Goal: Transaction & Acquisition: Purchase product/service

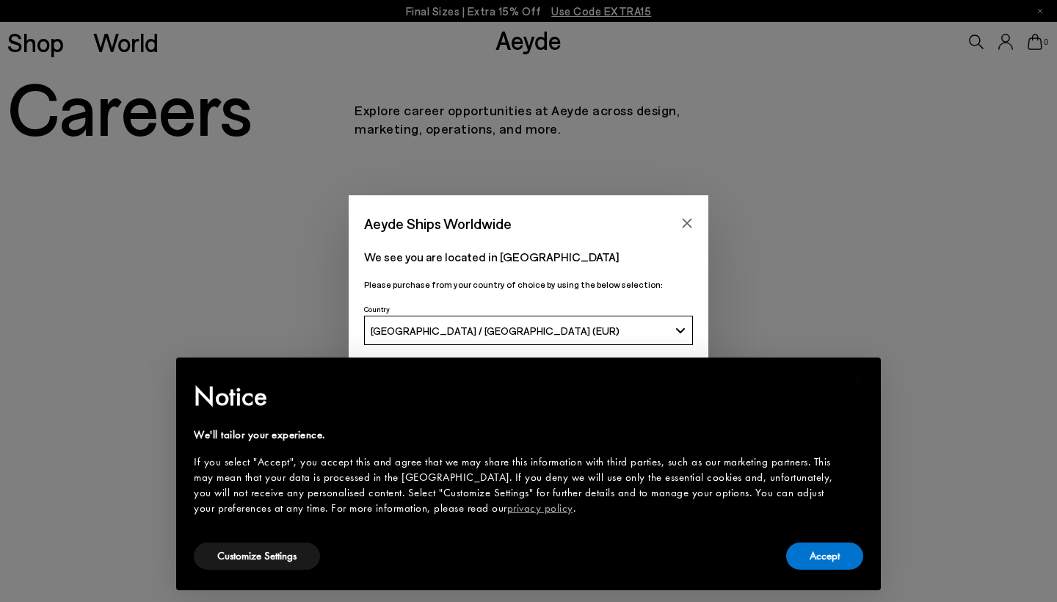
scroll to position [37, 0]
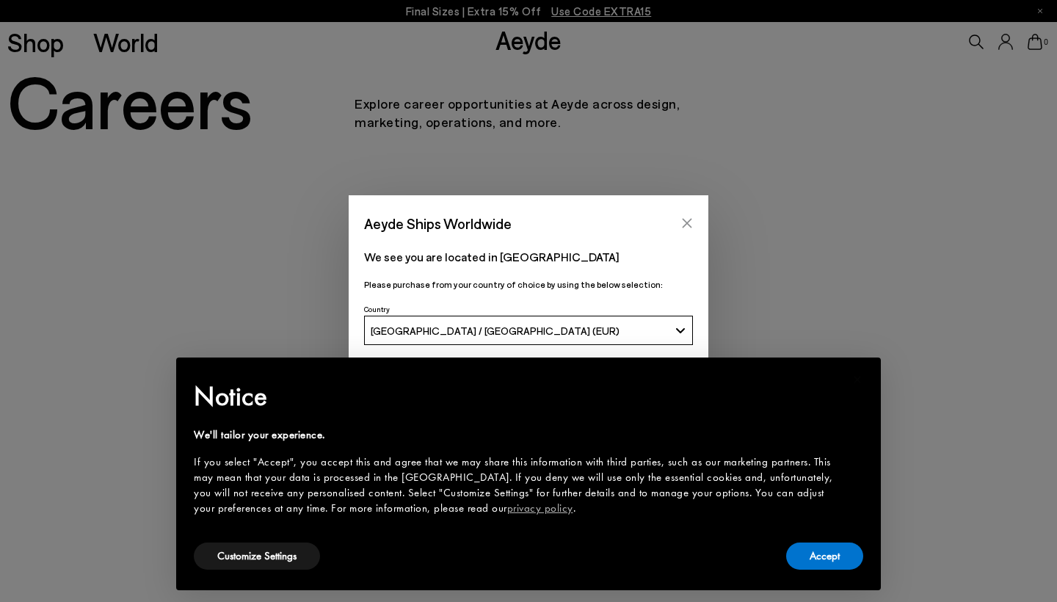
click at [687, 225] on icon "Close" at bounding box center [688, 224] width 10 height 10
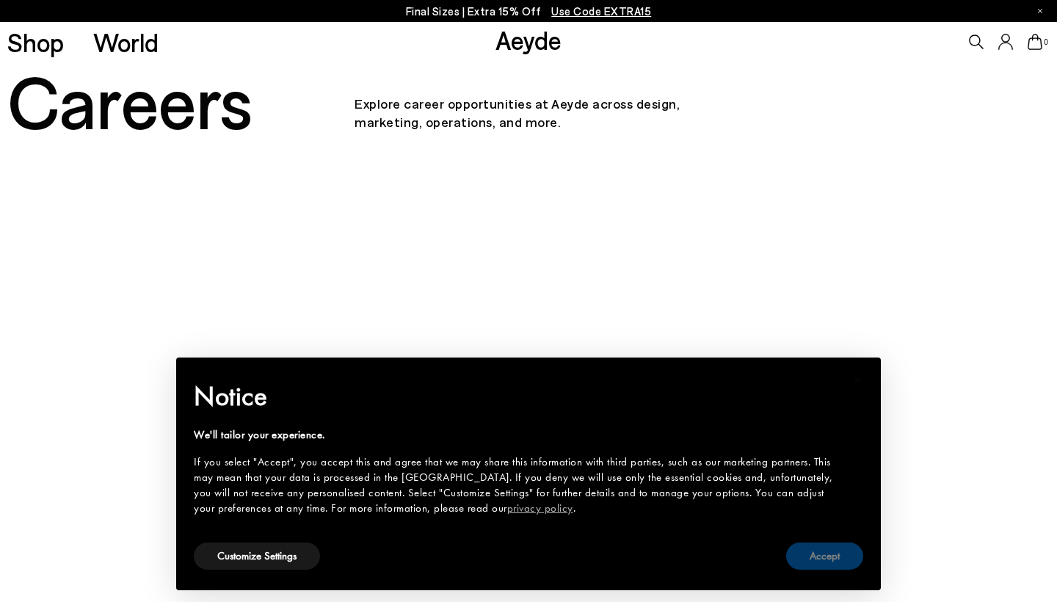
click at [837, 549] on button "Accept" at bounding box center [824, 556] width 77 height 27
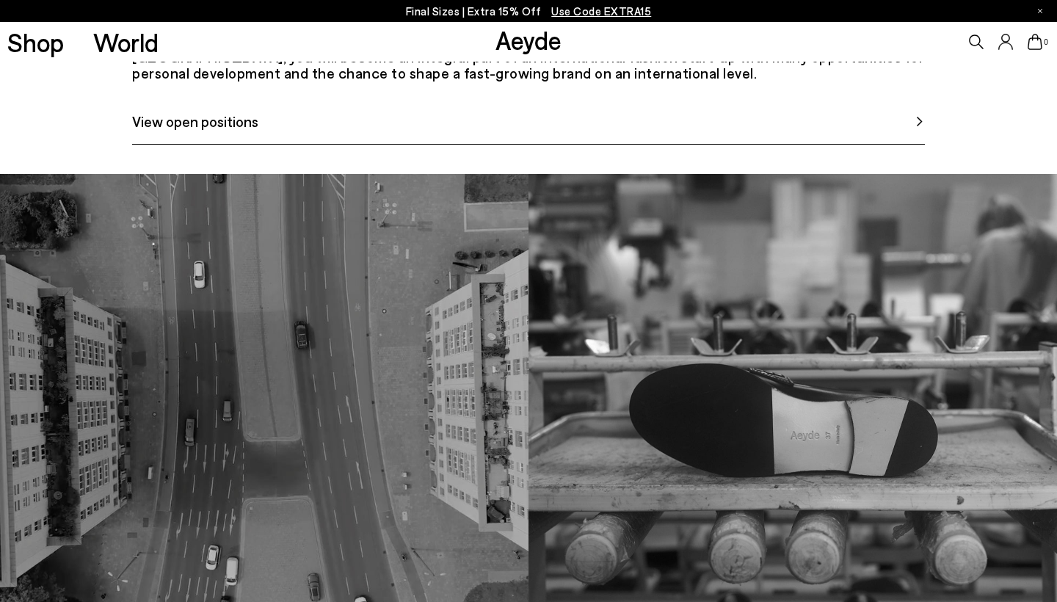
scroll to position [847, 0]
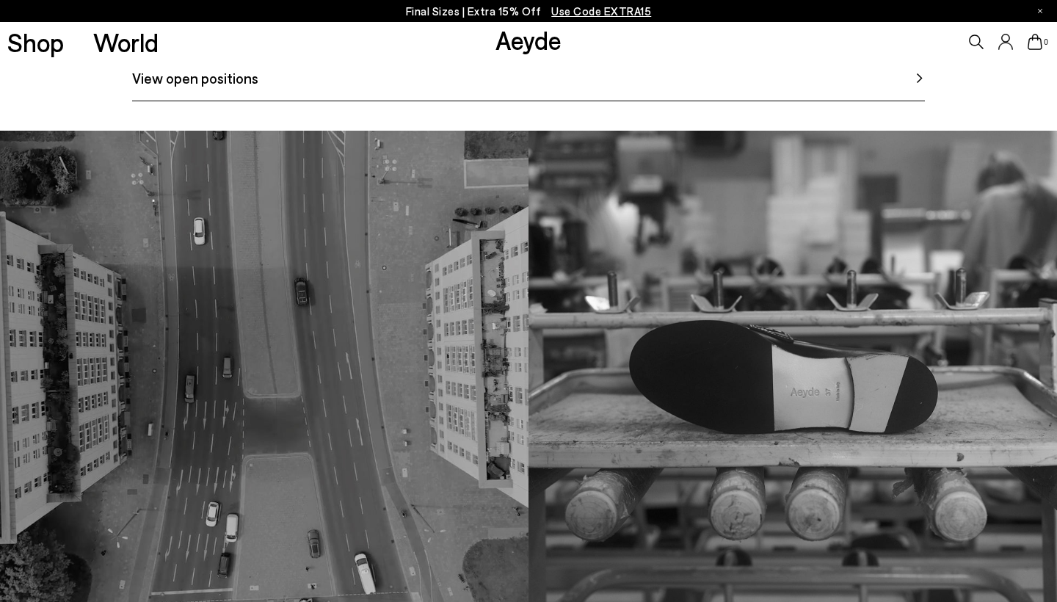
click at [400, 101] on link "View open positions" at bounding box center [528, 84] width 793 height 35
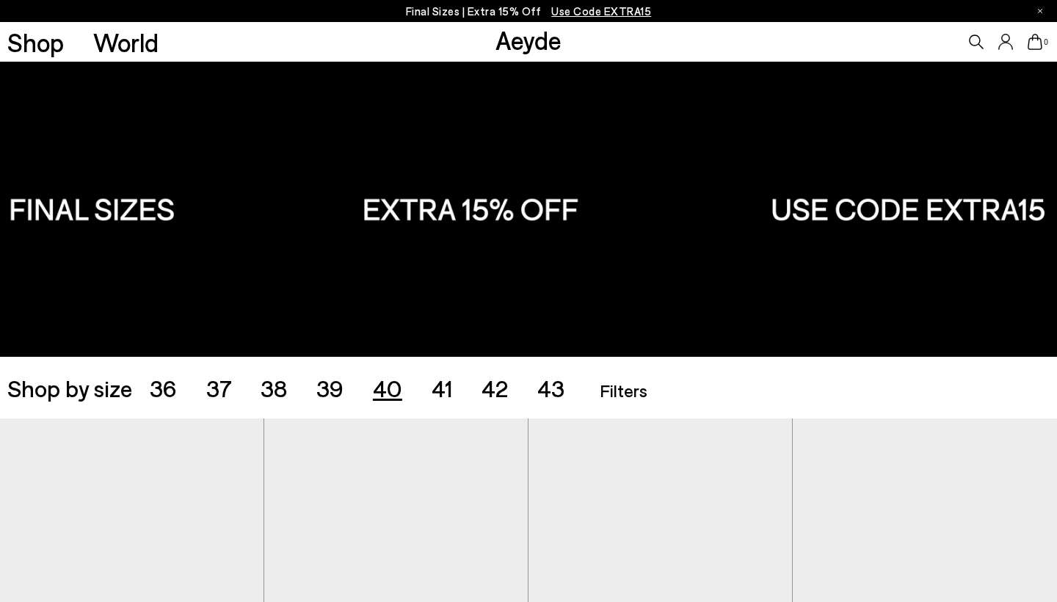
click at [393, 390] on span "40" at bounding box center [387, 388] width 29 height 28
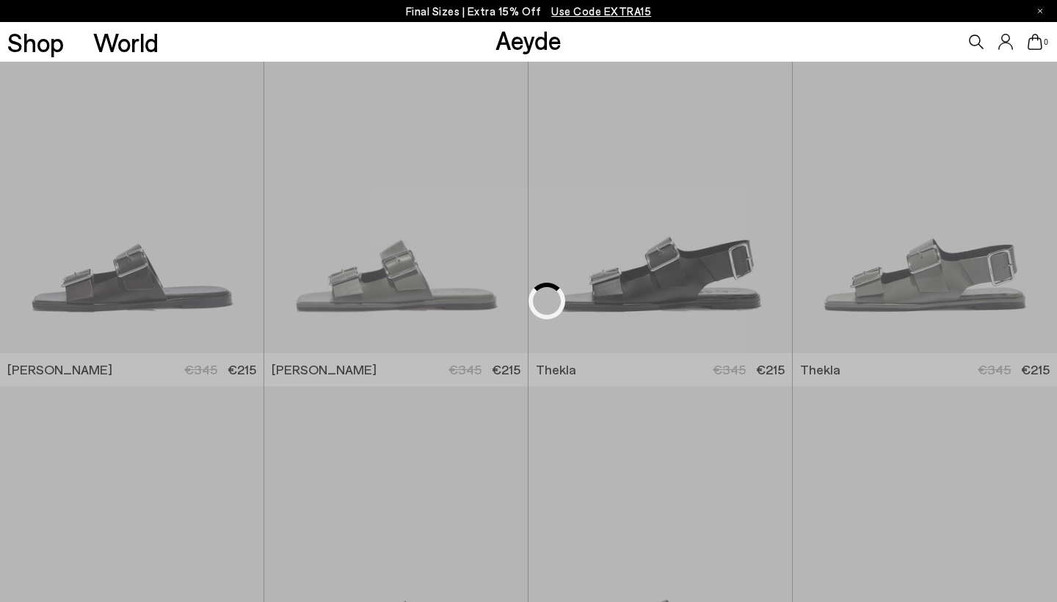
scroll to position [404, 0]
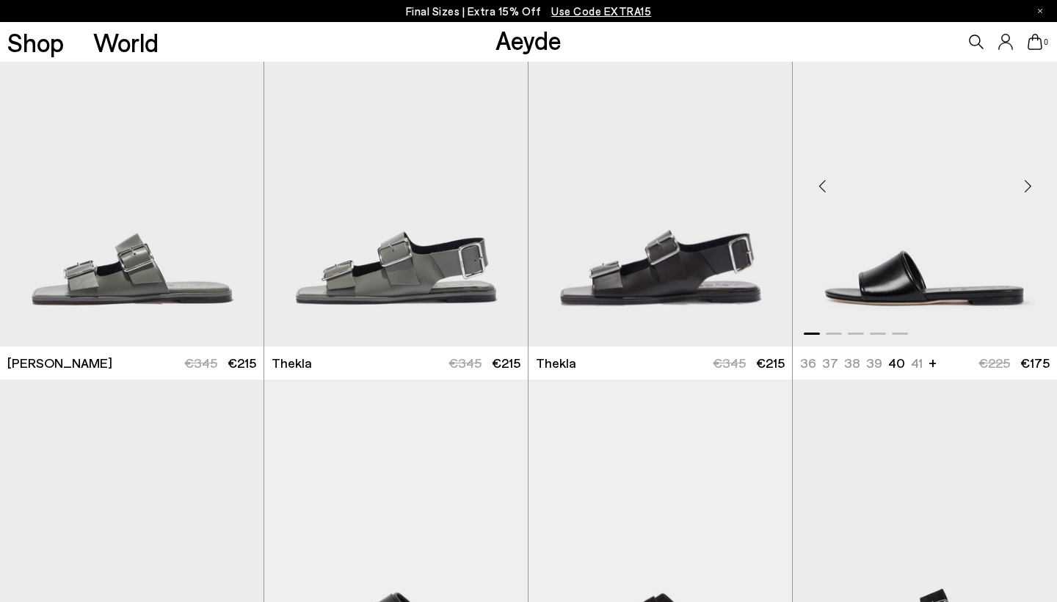
click at [1030, 187] on div "Next slide" at bounding box center [1028, 186] width 44 height 44
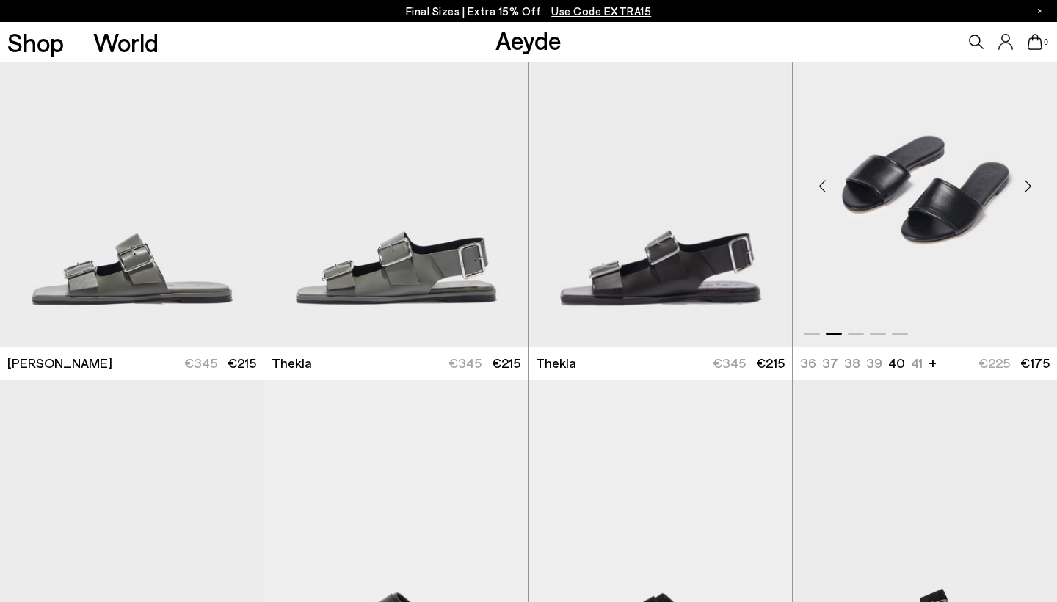
click at [1030, 187] on div "Next slide" at bounding box center [1028, 186] width 44 height 44
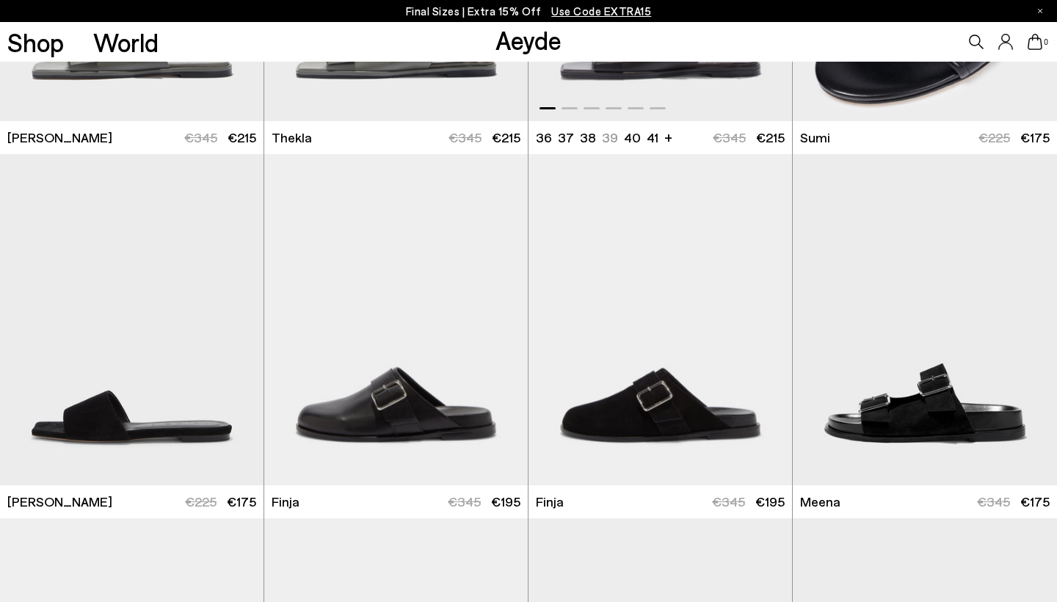
scroll to position [836, 0]
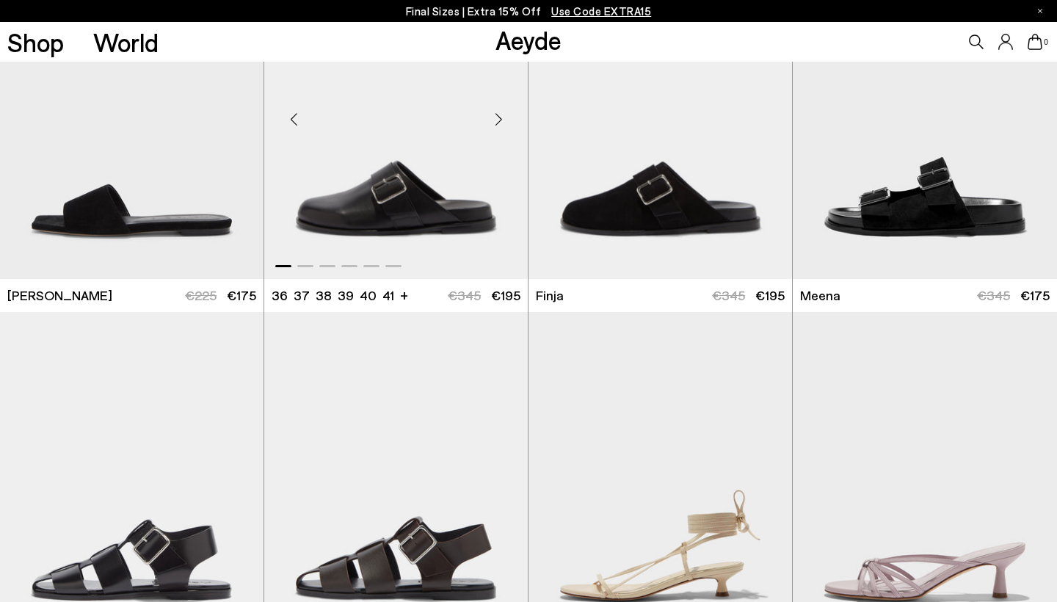
click at [499, 123] on div "Next slide" at bounding box center [499, 119] width 44 height 44
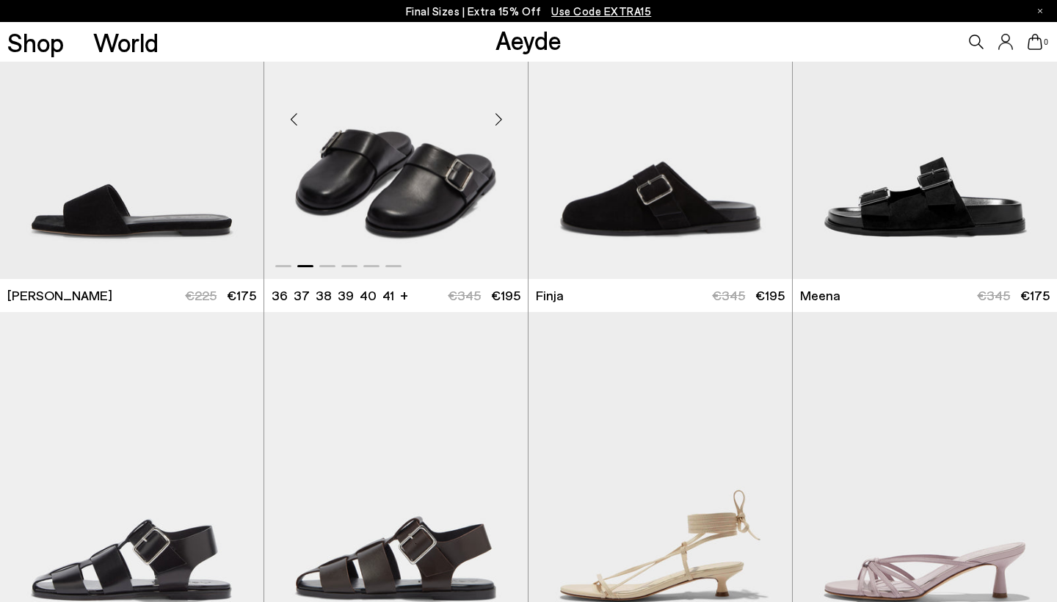
click at [499, 123] on div "Next slide" at bounding box center [499, 119] width 44 height 44
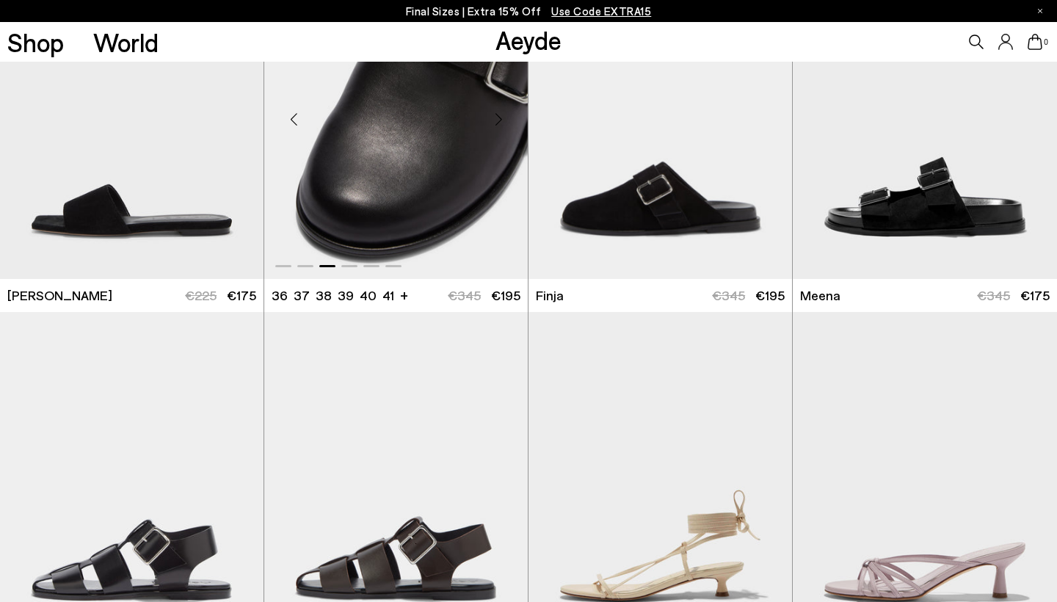
click at [499, 123] on div "Next slide" at bounding box center [499, 119] width 44 height 44
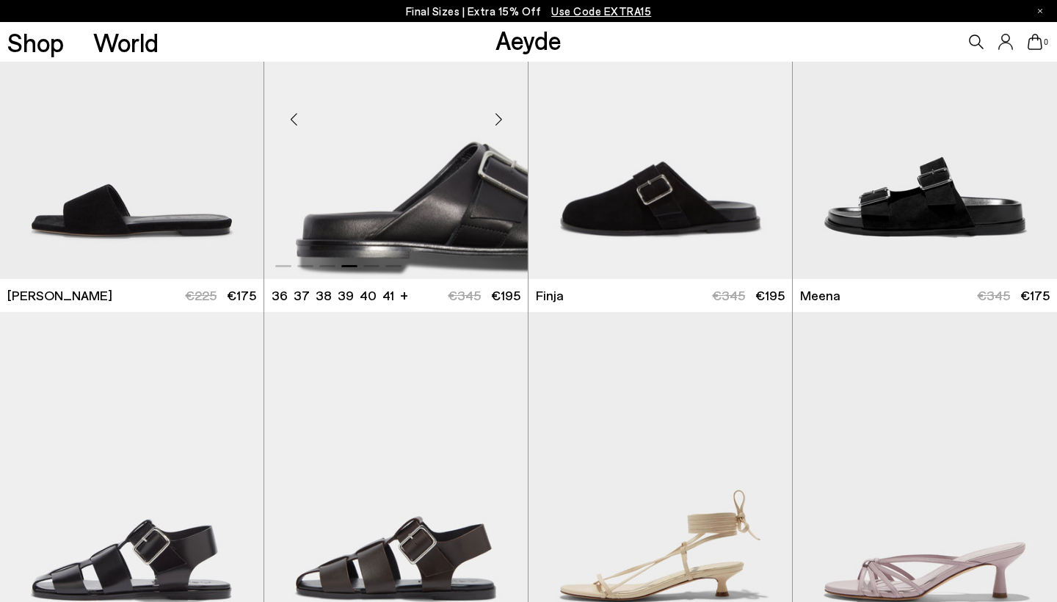
click at [499, 123] on div "Next slide" at bounding box center [499, 119] width 44 height 44
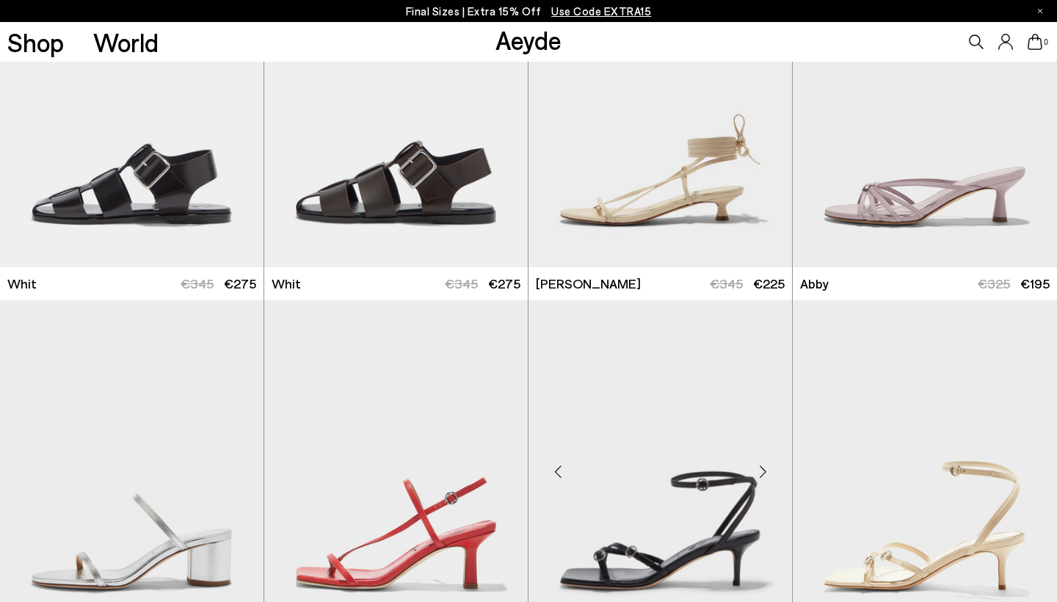
scroll to position [1212, 0]
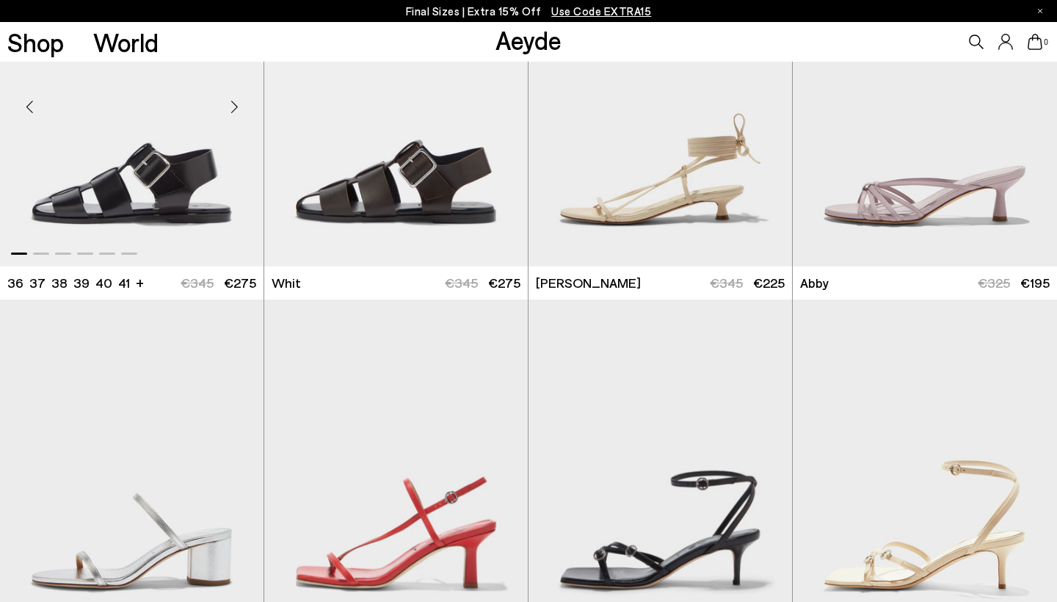
click at [232, 108] on div "Next slide" at bounding box center [234, 107] width 44 height 44
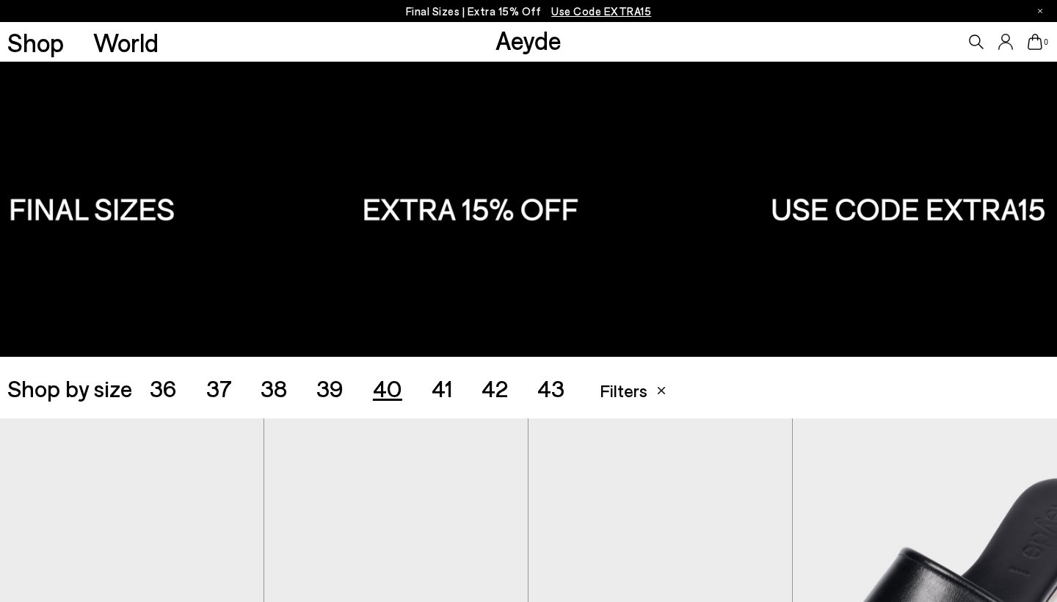
scroll to position [0, 0]
click at [337, 396] on span "39" at bounding box center [329, 388] width 27 height 28
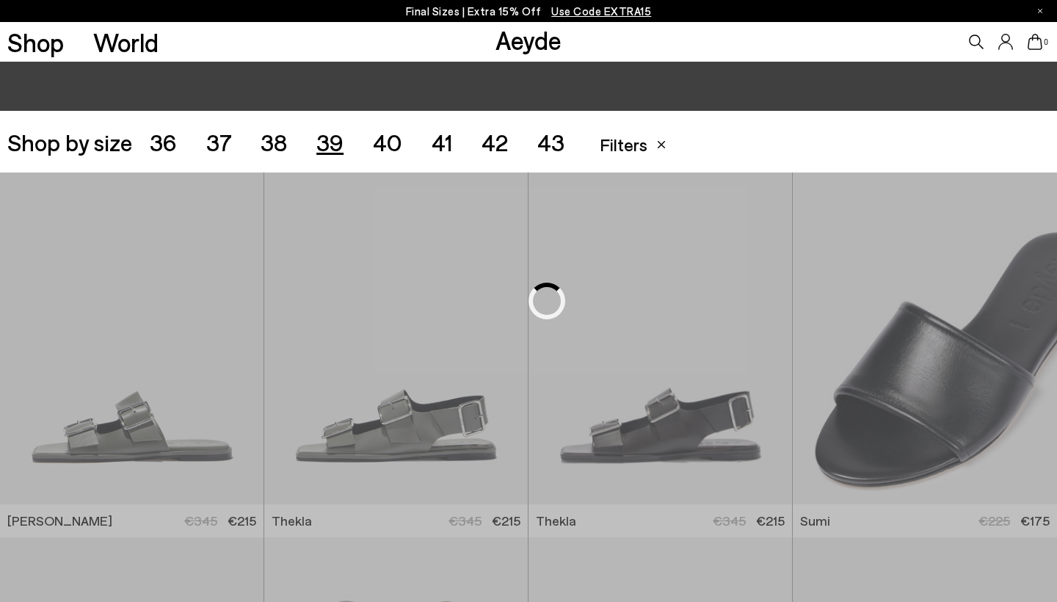
scroll to position [294, 0]
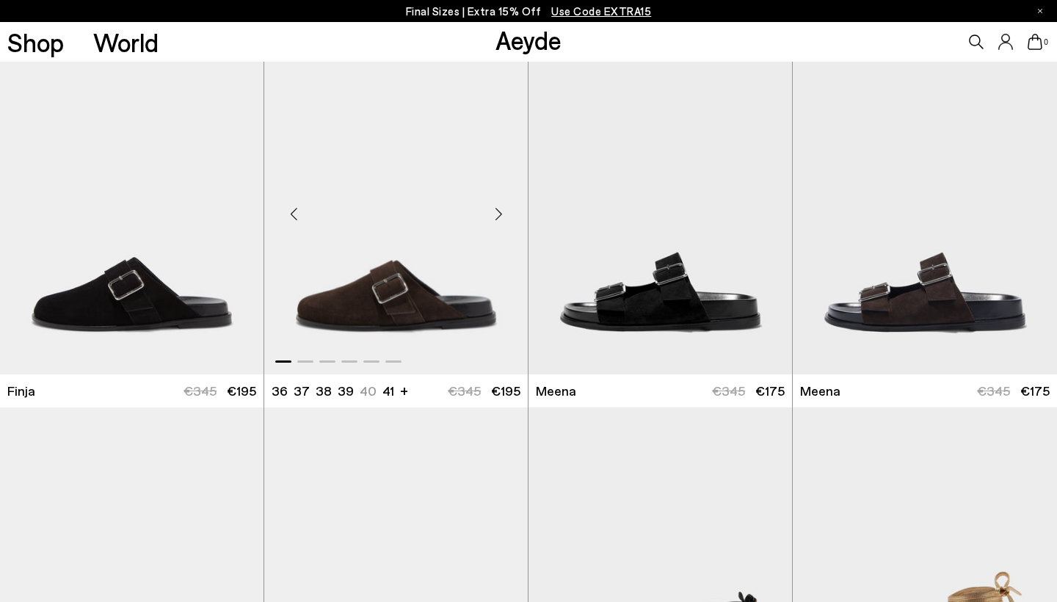
scroll to position [1519, 0]
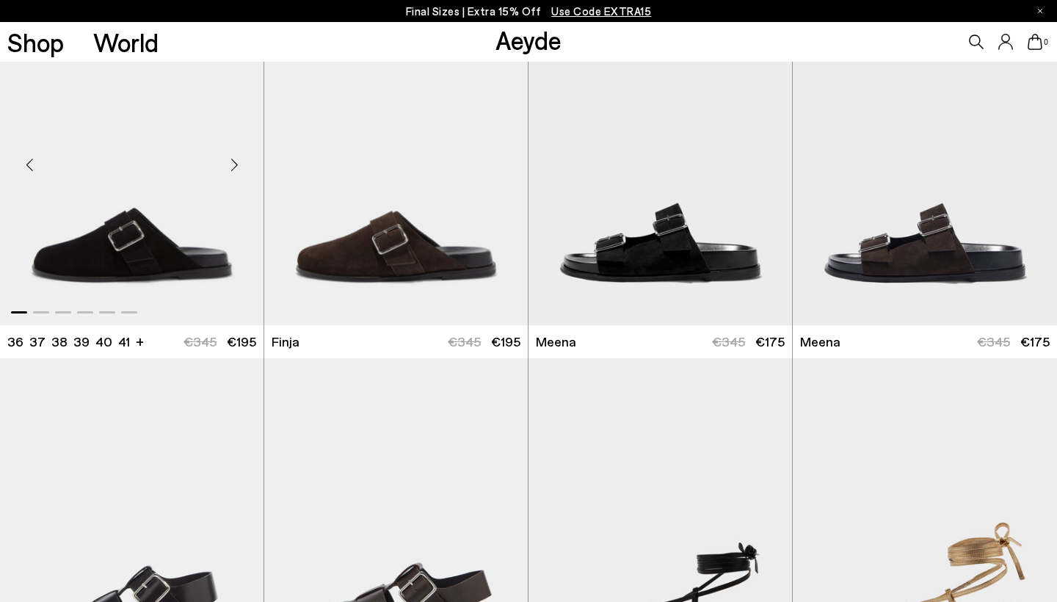
click at [232, 164] on div "Next slide" at bounding box center [234, 165] width 44 height 44
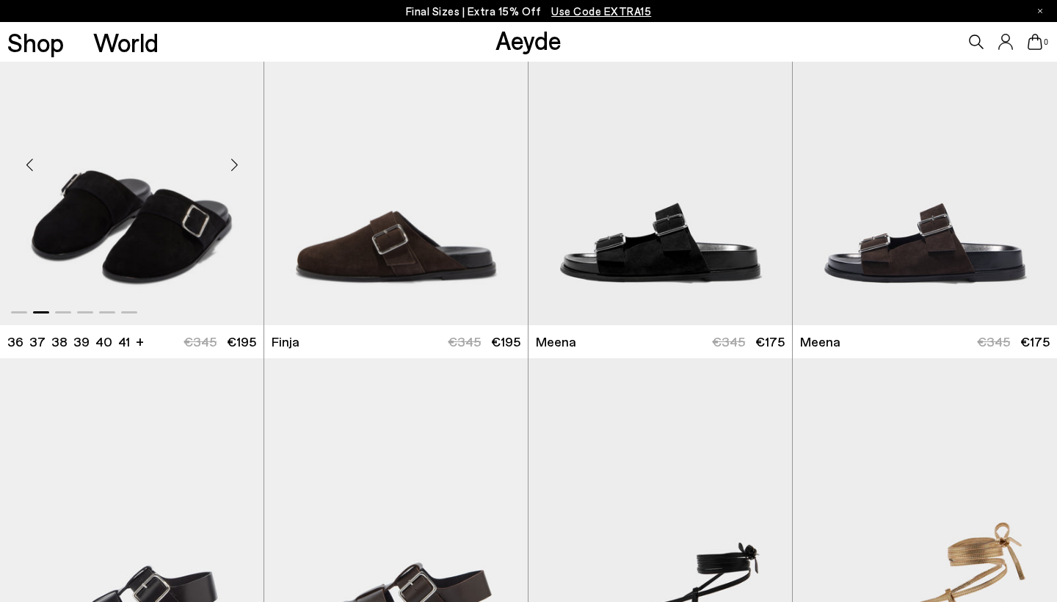
click at [232, 164] on div "Next slide" at bounding box center [234, 165] width 44 height 44
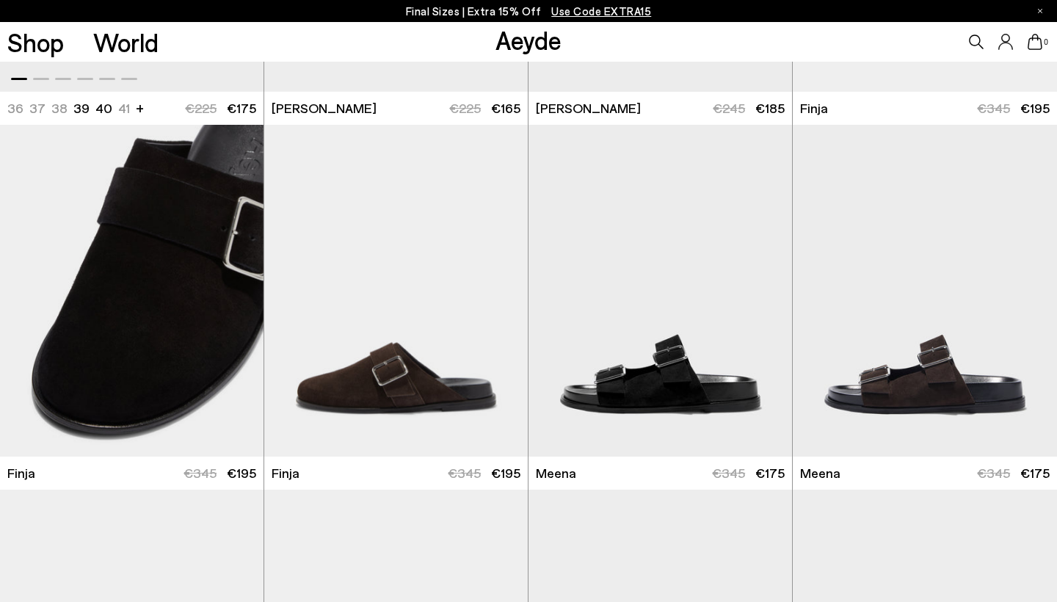
scroll to position [1393, 0]
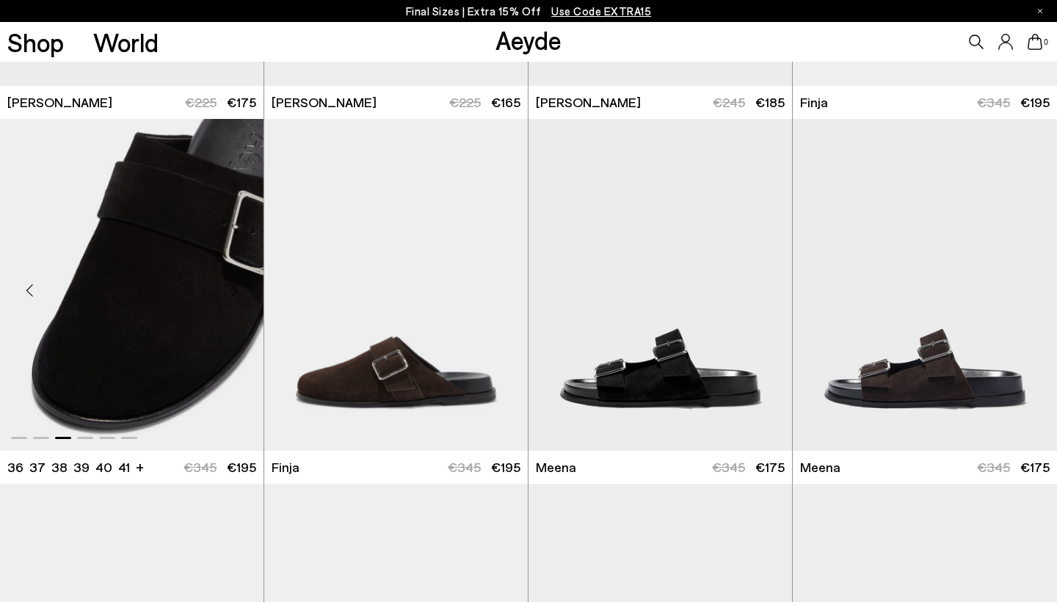
click at [144, 203] on img "3 / 6" at bounding box center [132, 284] width 264 height 331
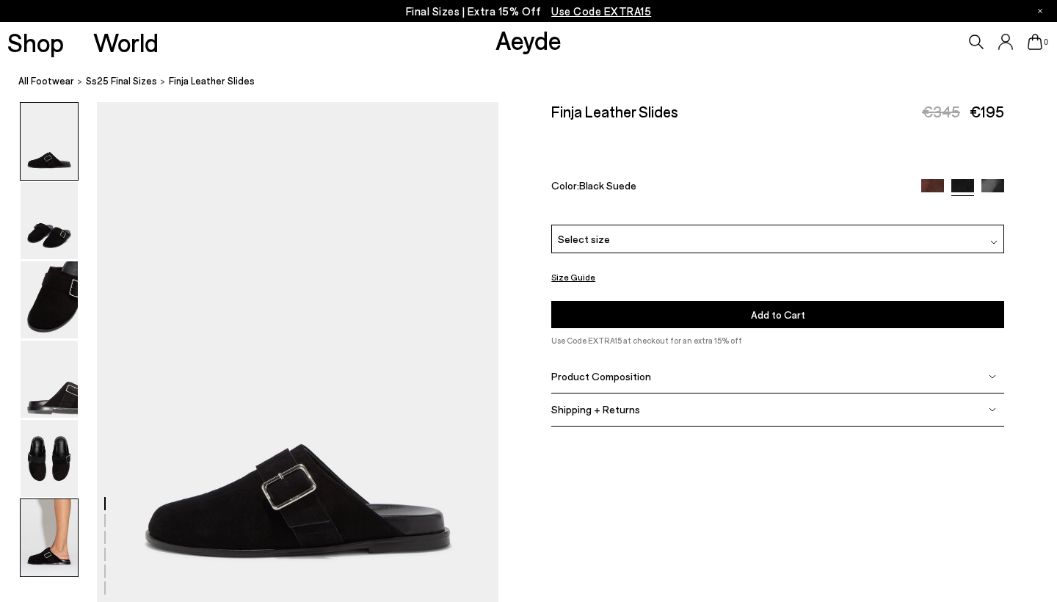
click at [34, 525] on img at bounding box center [49, 537] width 57 height 77
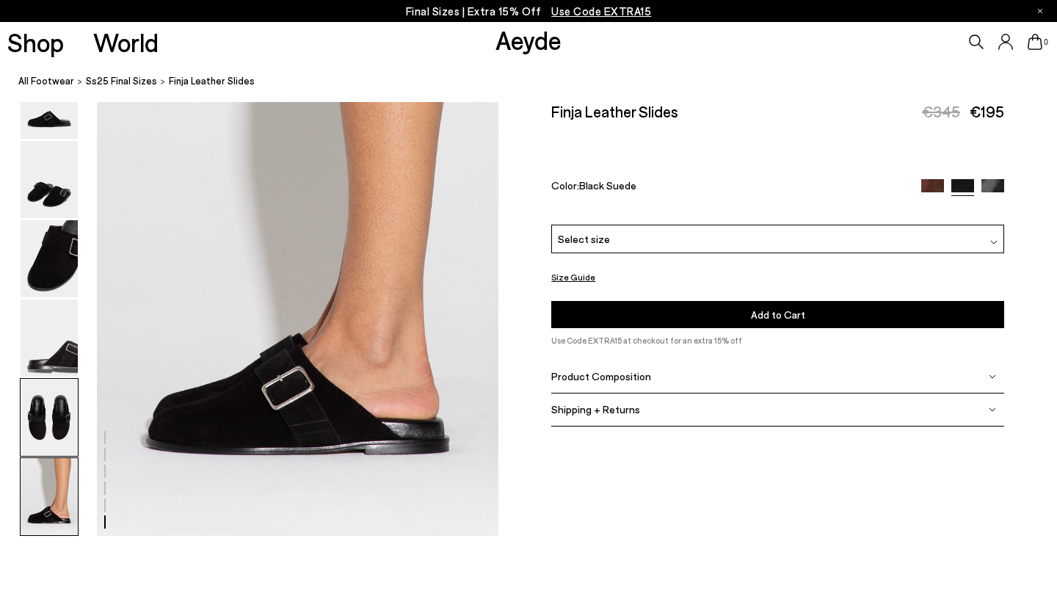
click at [44, 418] on img at bounding box center [49, 417] width 57 height 77
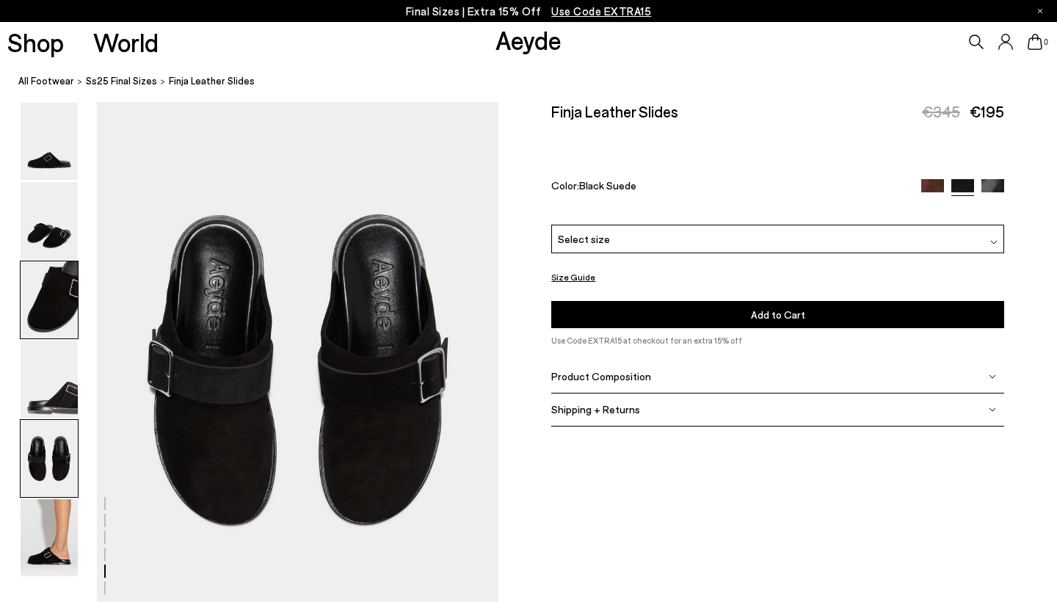
click at [46, 330] on img at bounding box center [49, 299] width 57 height 77
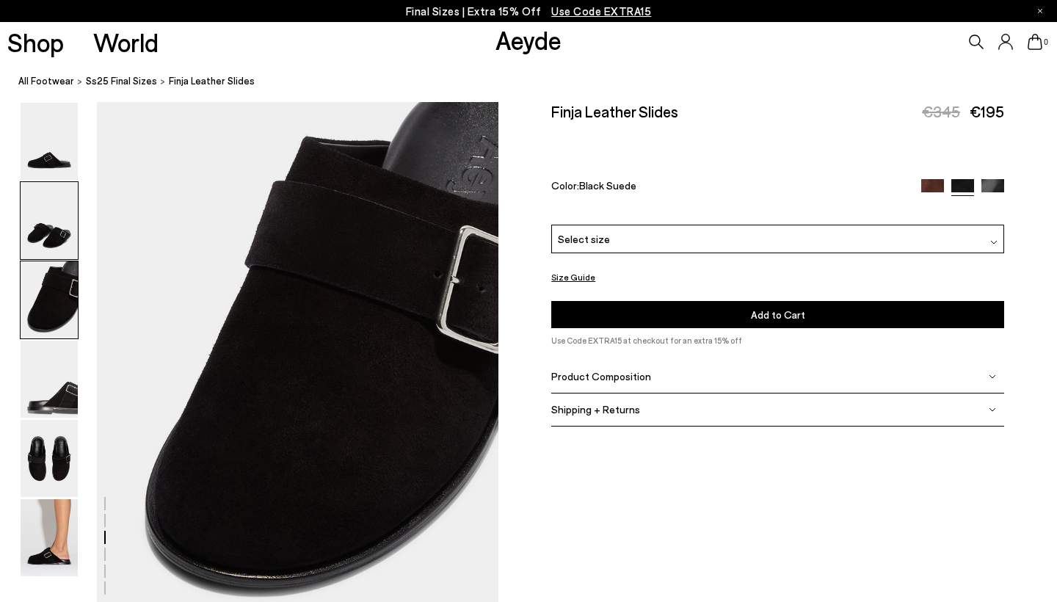
click at [52, 252] on img at bounding box center [49, 220] width 57 height 77
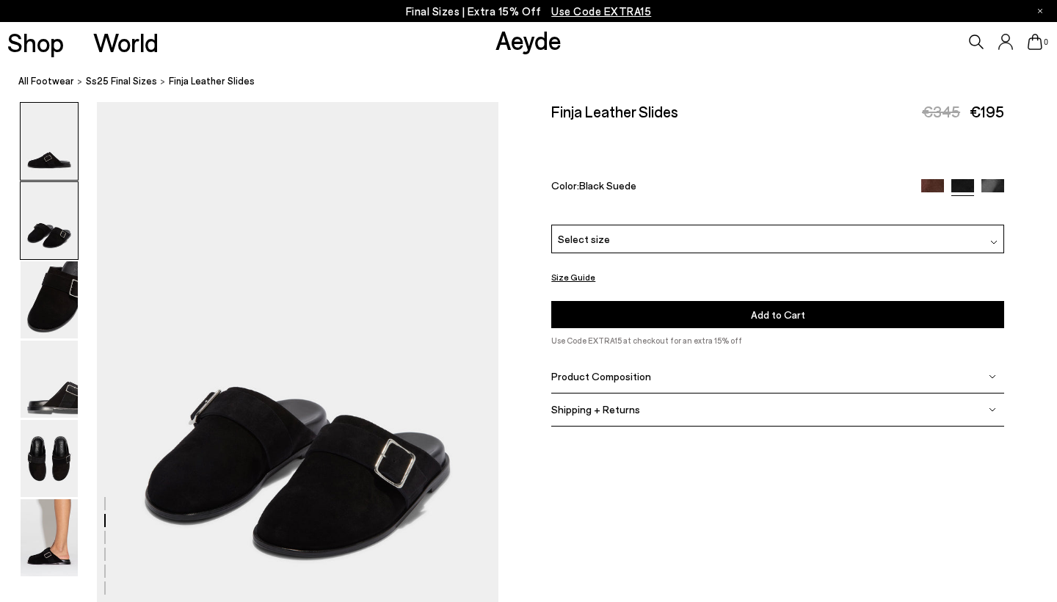
click at [47, 153] on img at bounding box center [49, 141] width 57 height 77
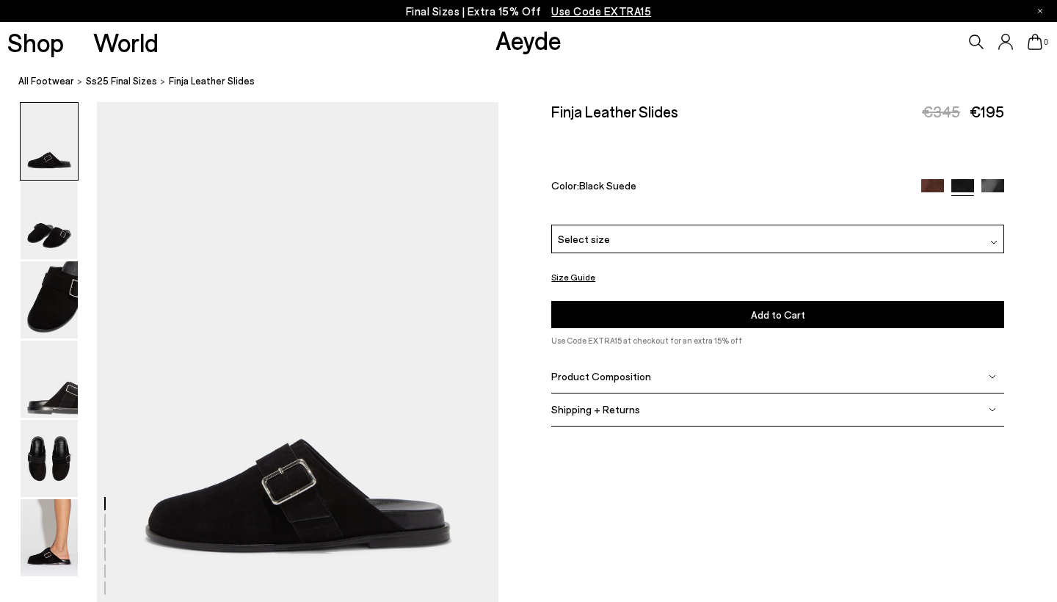
scroll to position [0, 0]
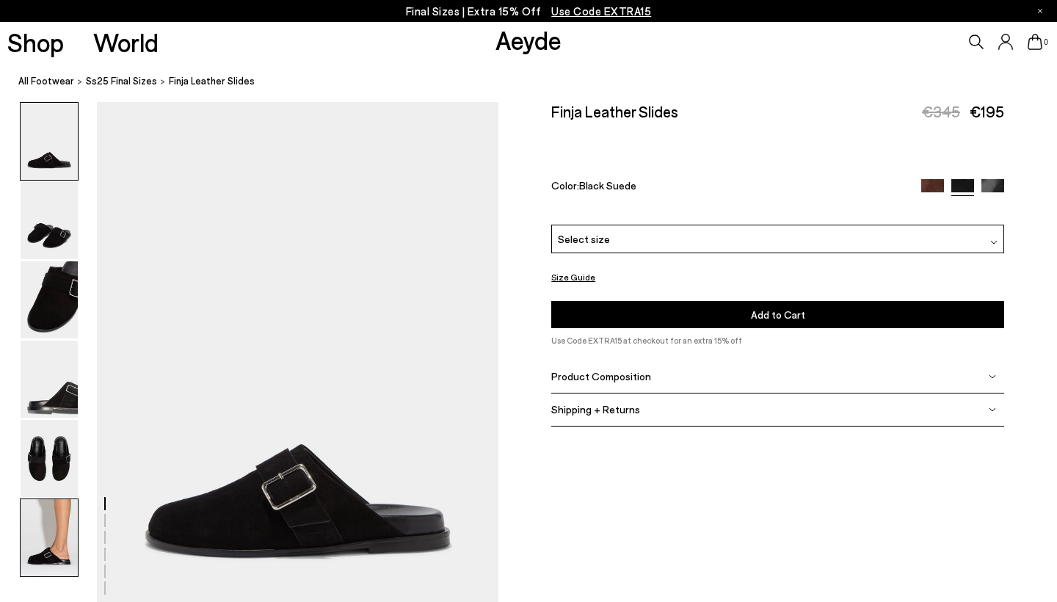
click at [51, 540] on img at bounding box center [49, 537] width 57 height 77
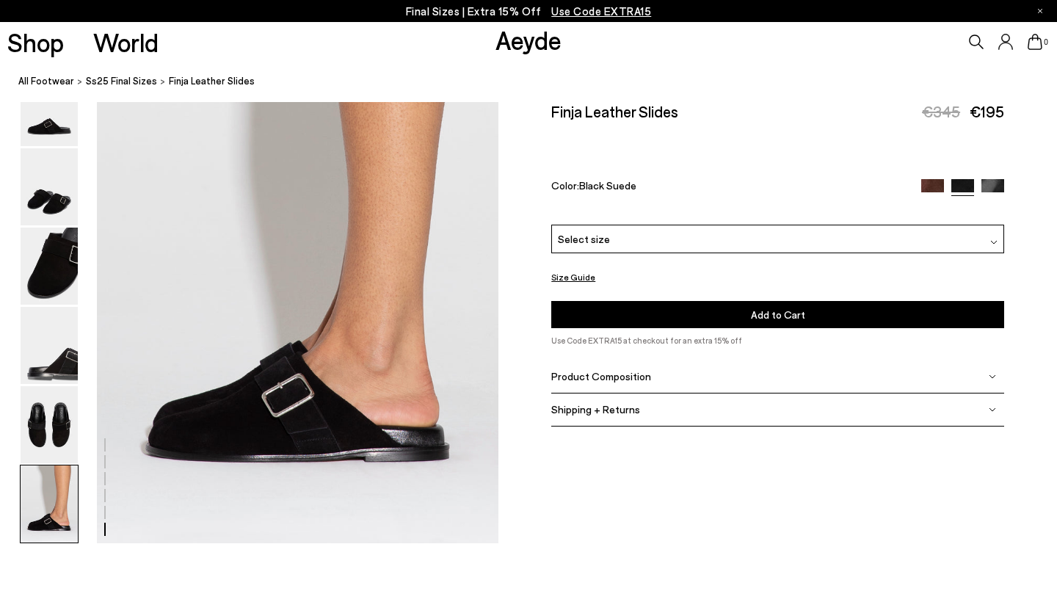
scroll to position [2792, 0]
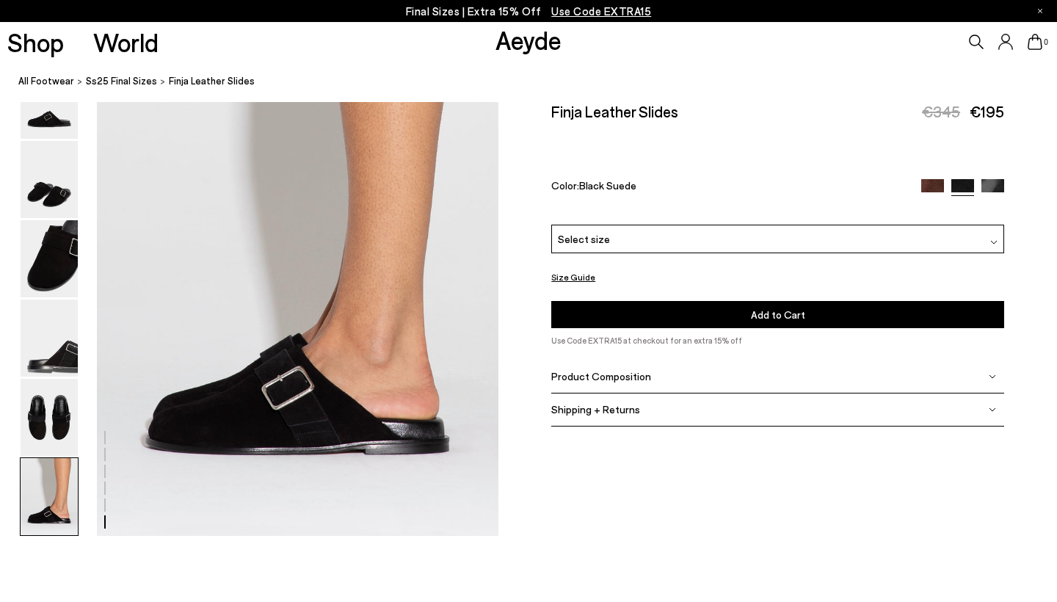
click at [930, 178] on img at bounding box center [933, 189] width 23 height 23
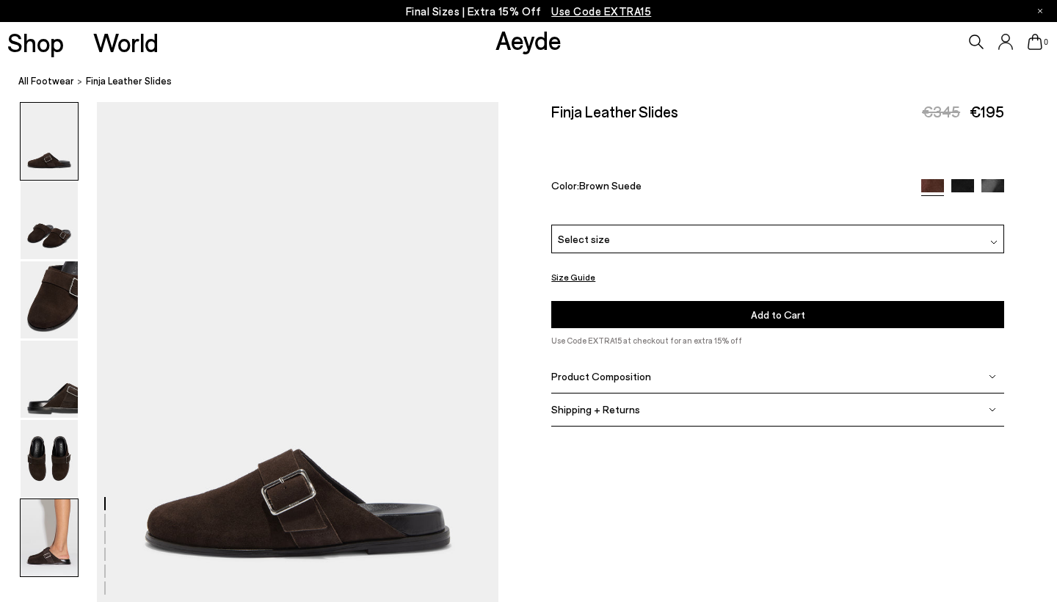
click at [46, 531] on img at bounding box center [49, 537] width 57 height 77
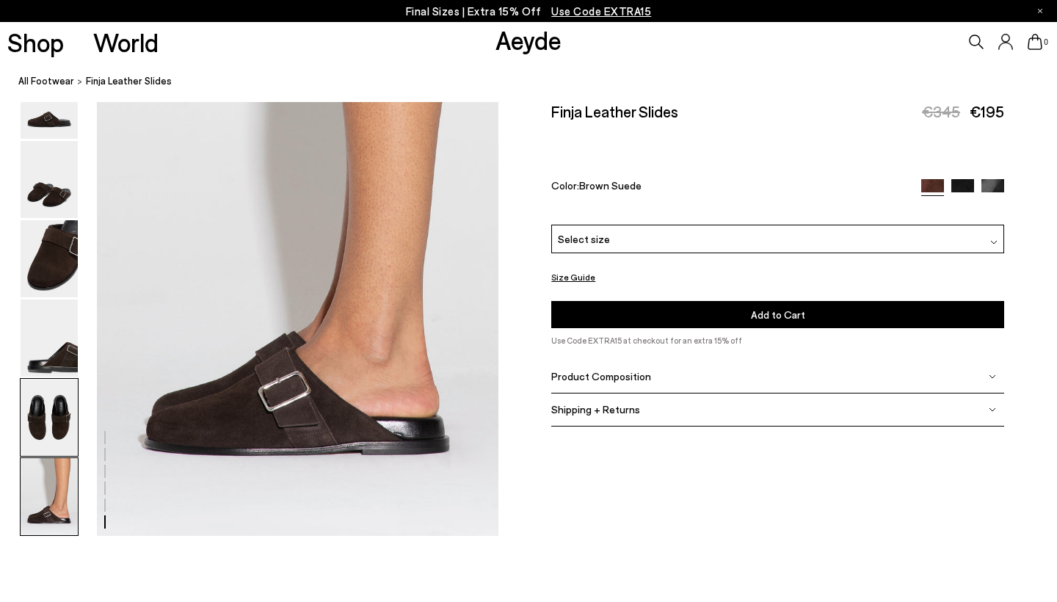
click at [68, 448] on img at bounding box center [49, 417] width 57 height 77
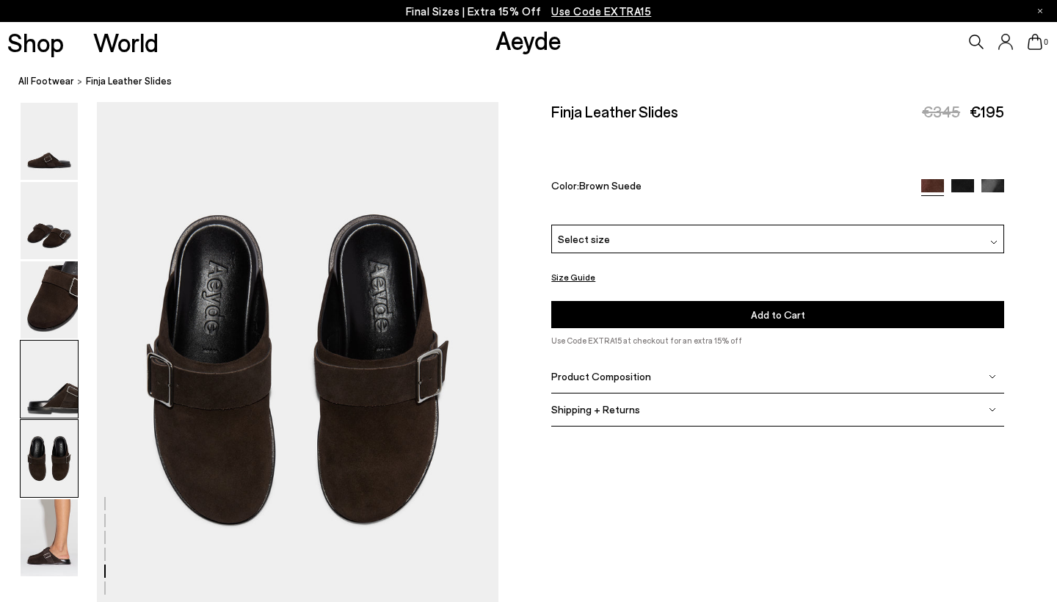
click at [38, 358] on img at bounding box center [49, 379] width 57 height 77
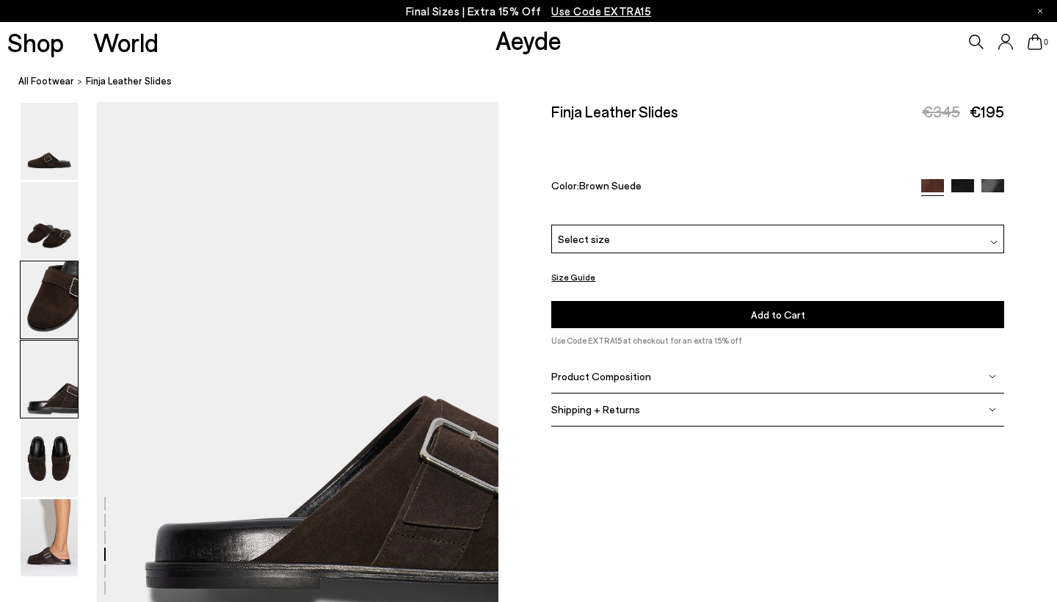
click at [44, 328] on img at bounding box center [49, 299] width 57 height 77
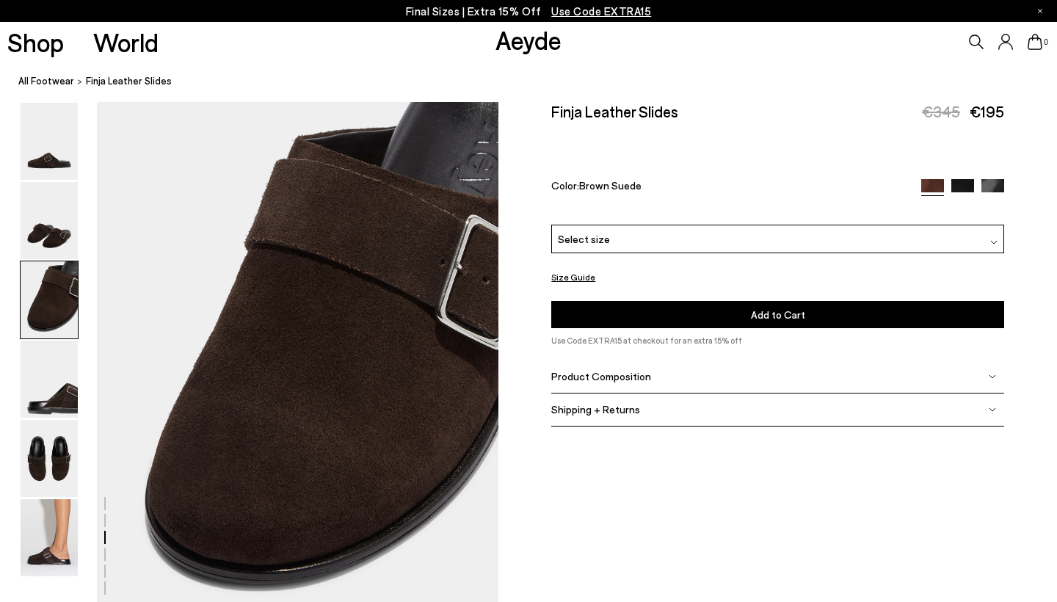
click at [46, 261] on div at bounding box center [49, 300] width 59 height 79
click at [44, 219] on img at bounding box center [49, 220] width 57 height 77
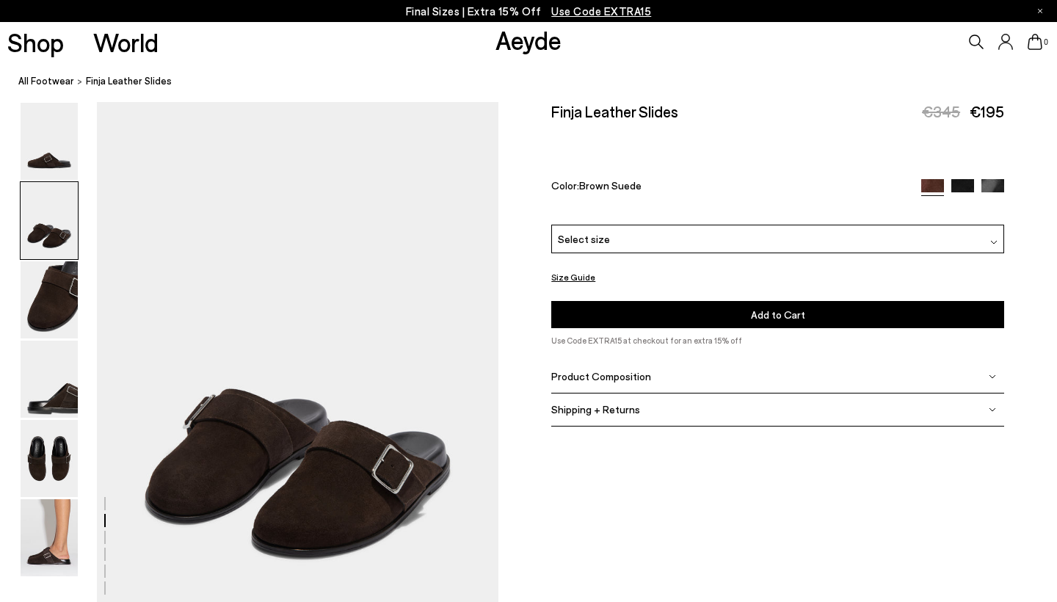
scroll to position [538, 0]
click at [827, 225] on div "Select size" at bounding box center [777, 239] width 453 height 29
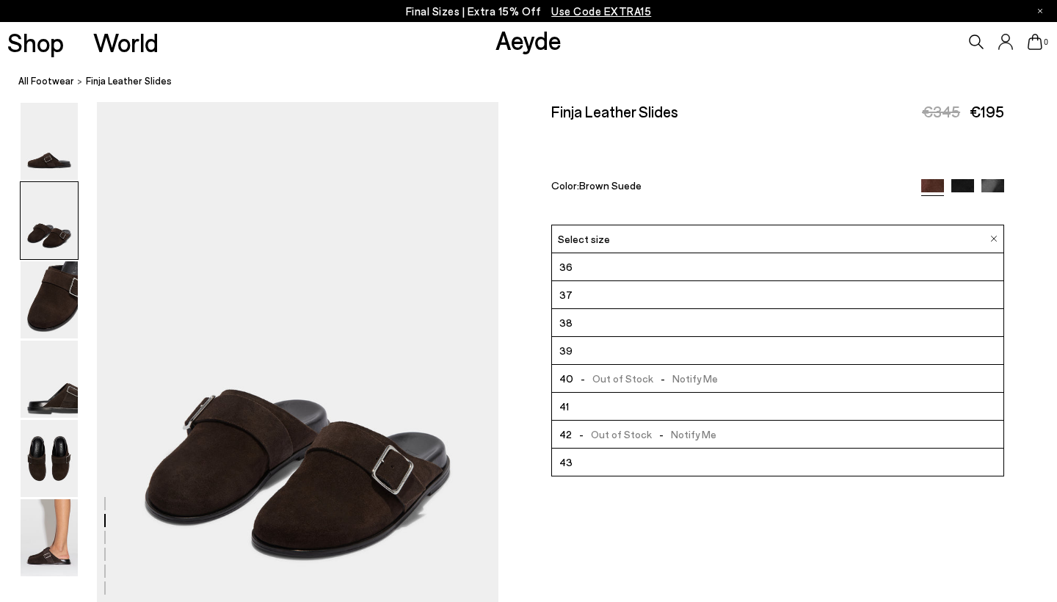
click at [665, 337] on li "39" at bounding box center [778, 351] width 452 height 28
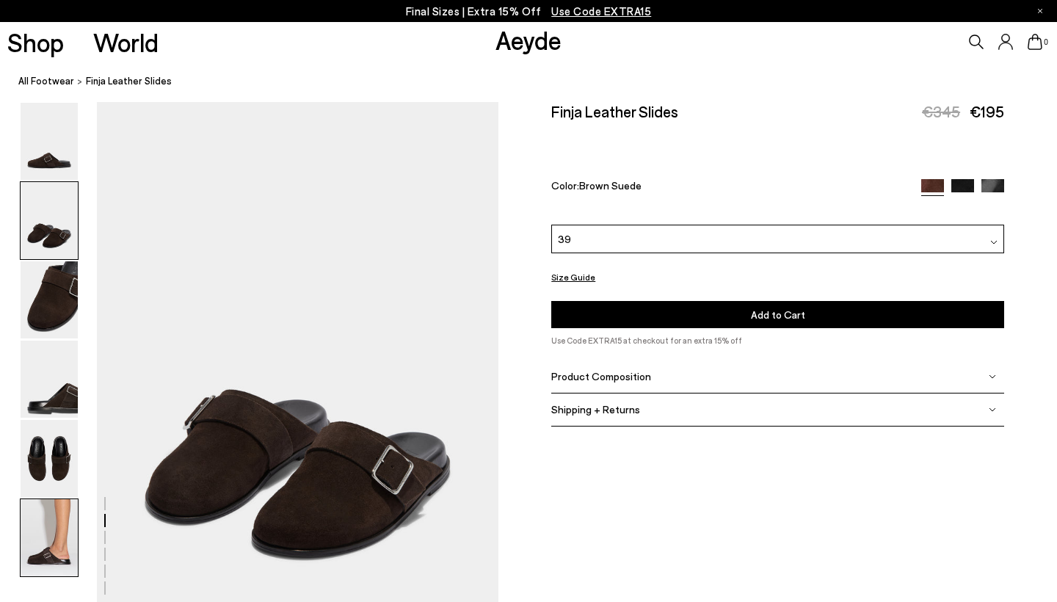
click at [31, 529] on img at bounding box center [49, 537] width 57 height 77
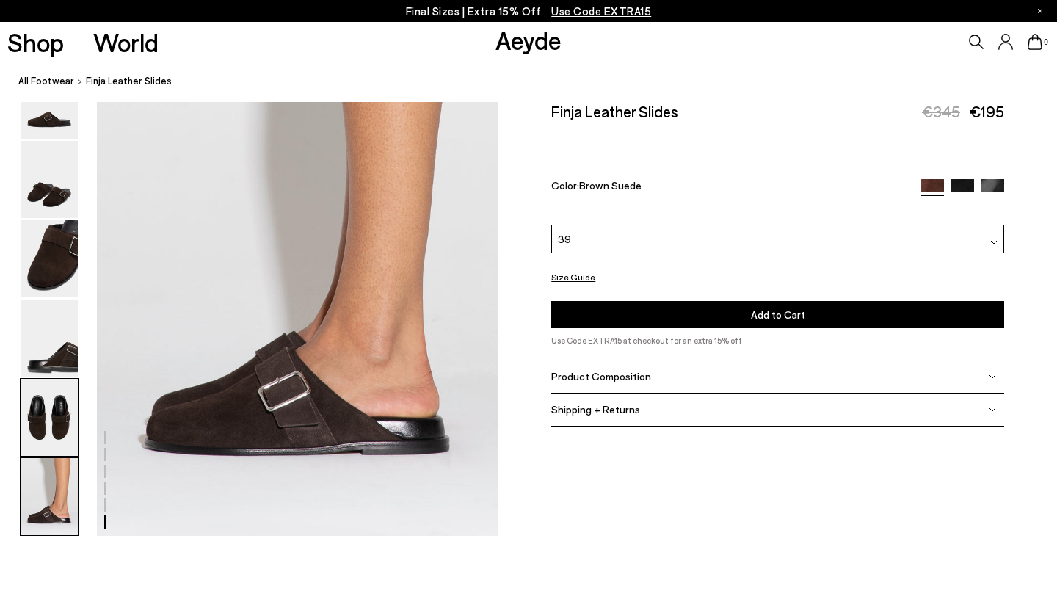
click at [49, 447] on img at bounding box center [49, 417] width 57 height 77
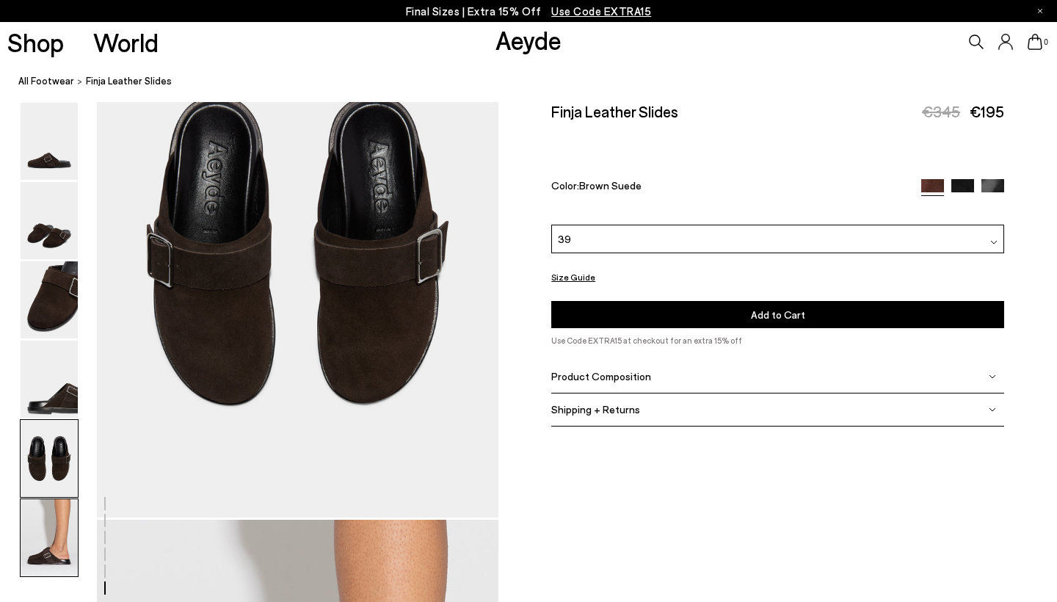
scroll to position [2152, 0]
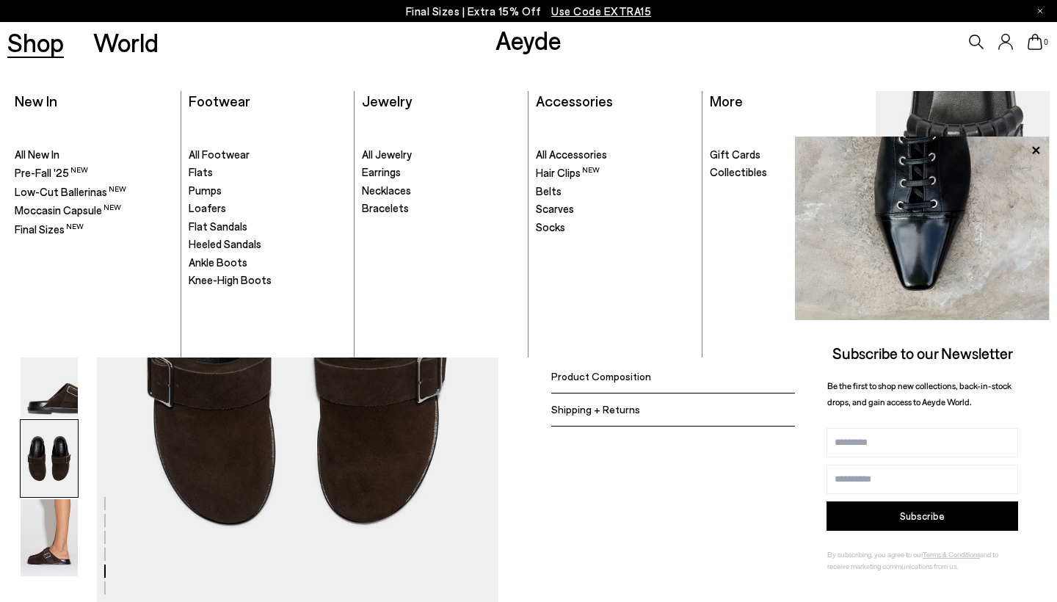
scroll to position [538, 0]
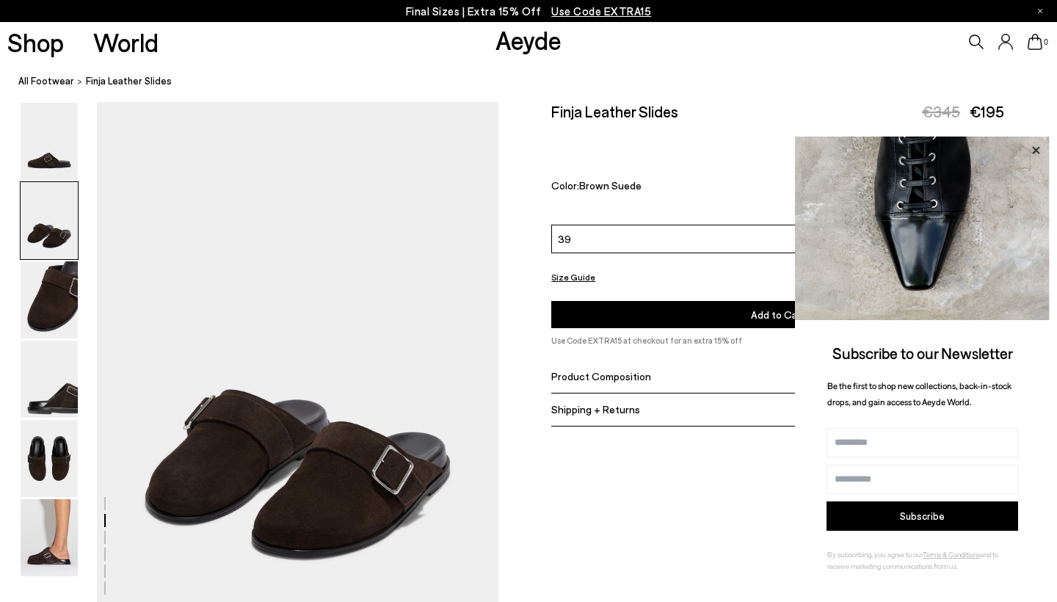
click at [1032, 155] on icon at bounding box center [1036, 150] width 19 height 19
